Goal: Task Accomplishment & Management: Manage account settings

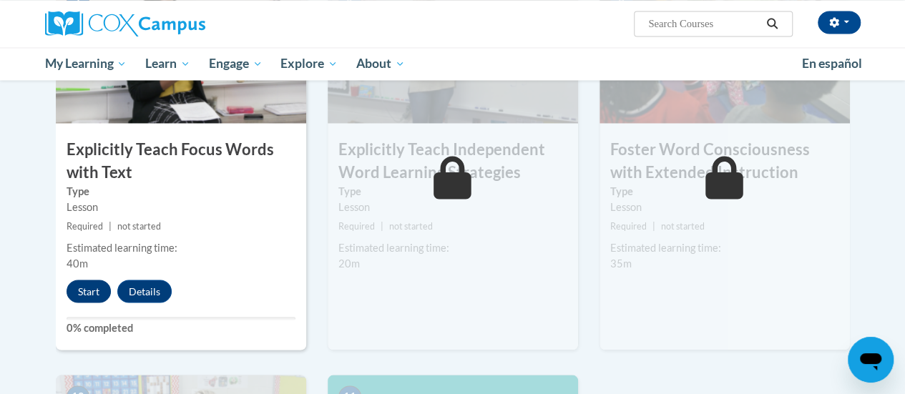
scroll to position [1184, 0]
click at [80, 296] on button "Start" at bounding box center [89, 291] width 44 height 23
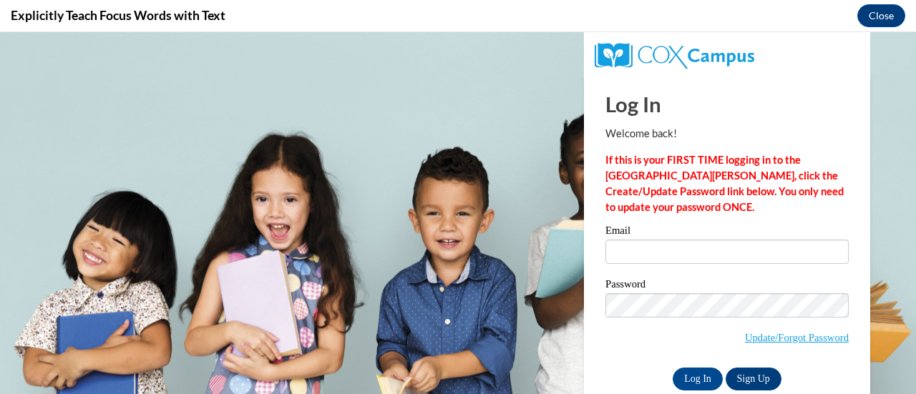
scroll to position [0, 0]
click at [641, 251] on input "Email" at bounding box center [726, 252] width 243 height 24
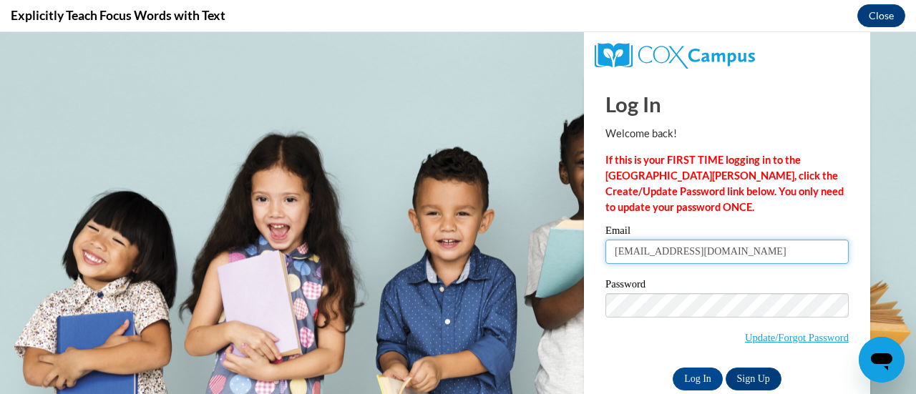
type input "[EMAIL_ADDRESS][DOMAIN_NAME]"
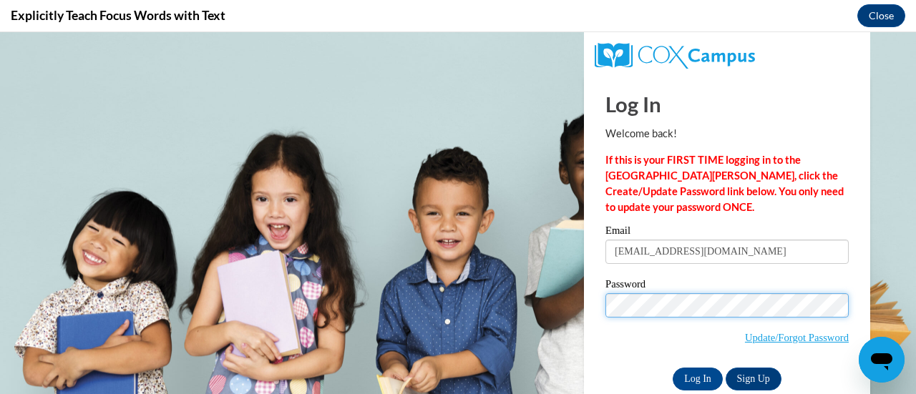
click at [673, 368] on input "Log In" at bounding box center [698, 379] width 50 height 23
